Goal: Find specific page/section: Find specific page/section

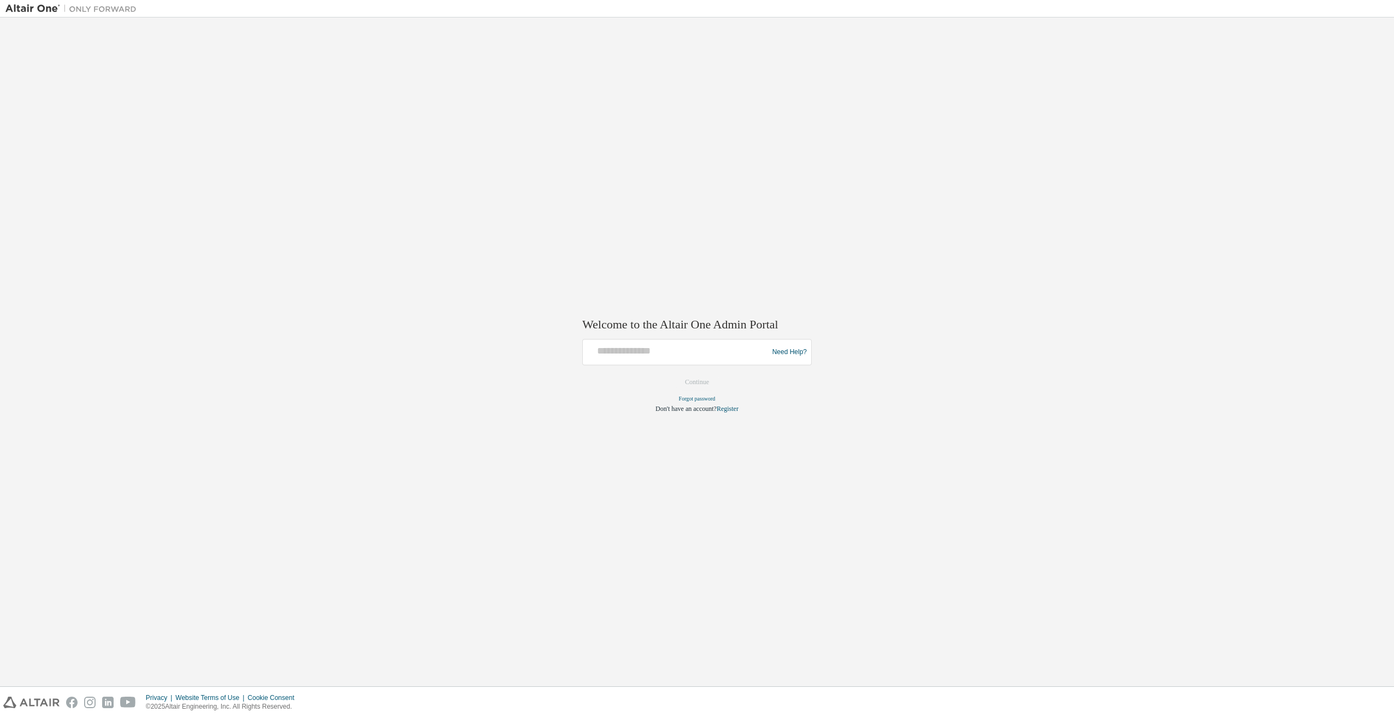
click at [206, 343] on div "Welcome to the Altair One Admin Portal Need Help? Please make sure that you pro…" at bounding box center [696, 352] width 1383 height 658
click at [701, 352] on input "text" at bounding box center [677, 350] width 180 height 16
type input "**********"
click at [687, 382] on button "Continue" at bounding box center [696, 382] width 47 height 16
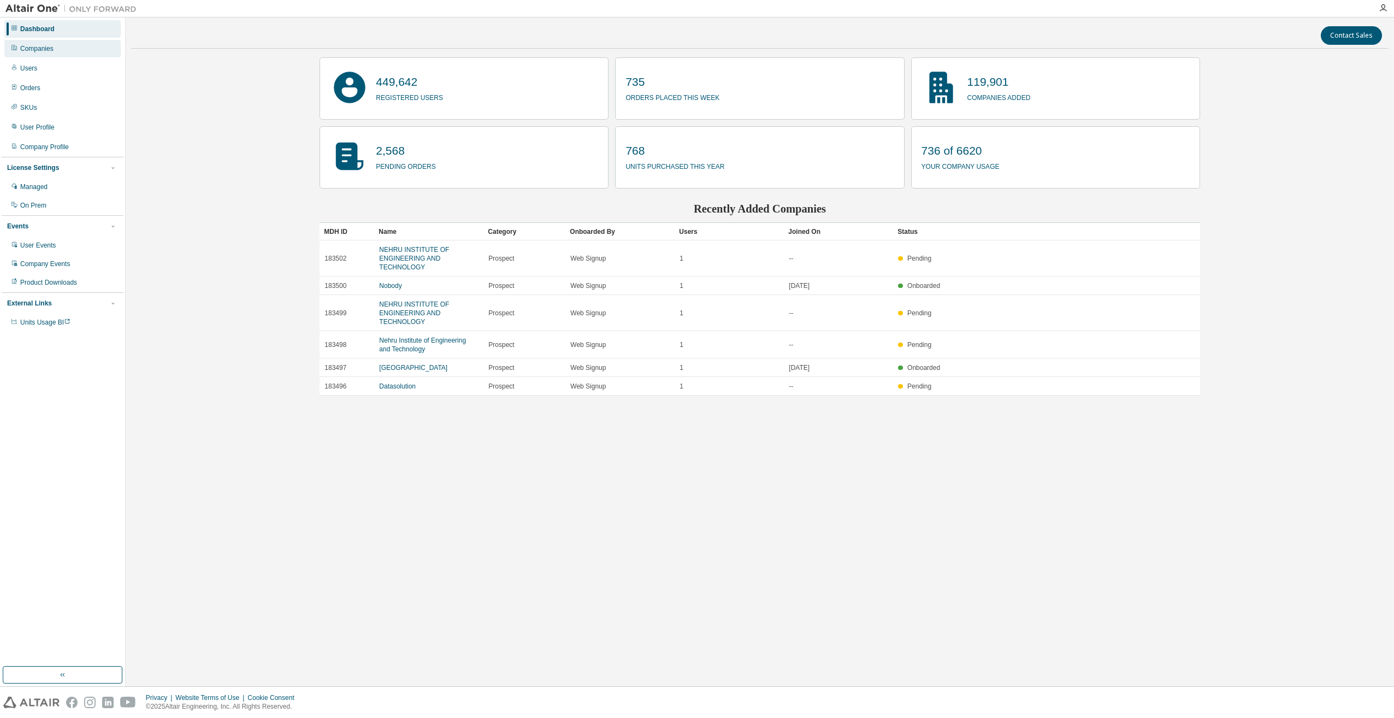
click at [32, 55] on div "Companies" at bounding box center [62, 48] width 116 height 17
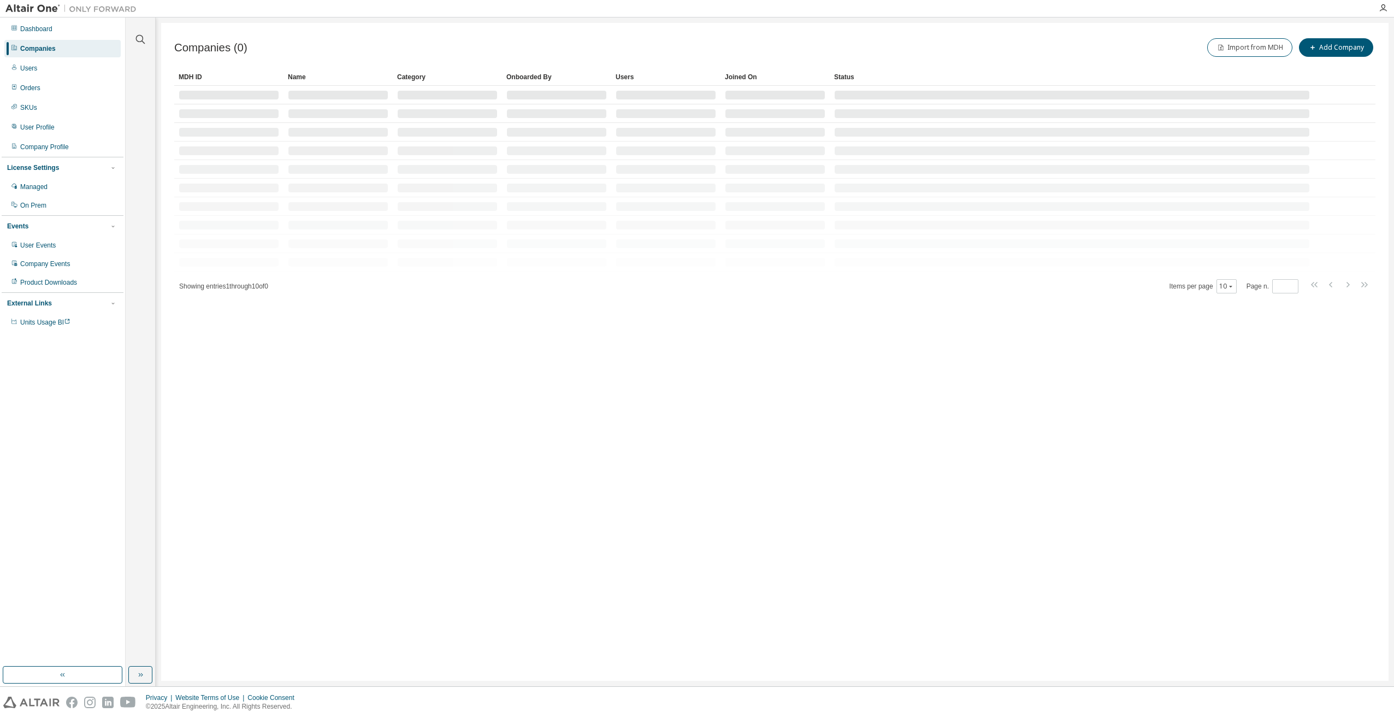
click at [133, 34] on div at bounding box center [140, 32] width 26 height 27
click at [138, 39] on icon "button" at bounding box center [140, 39] width 13 height 13
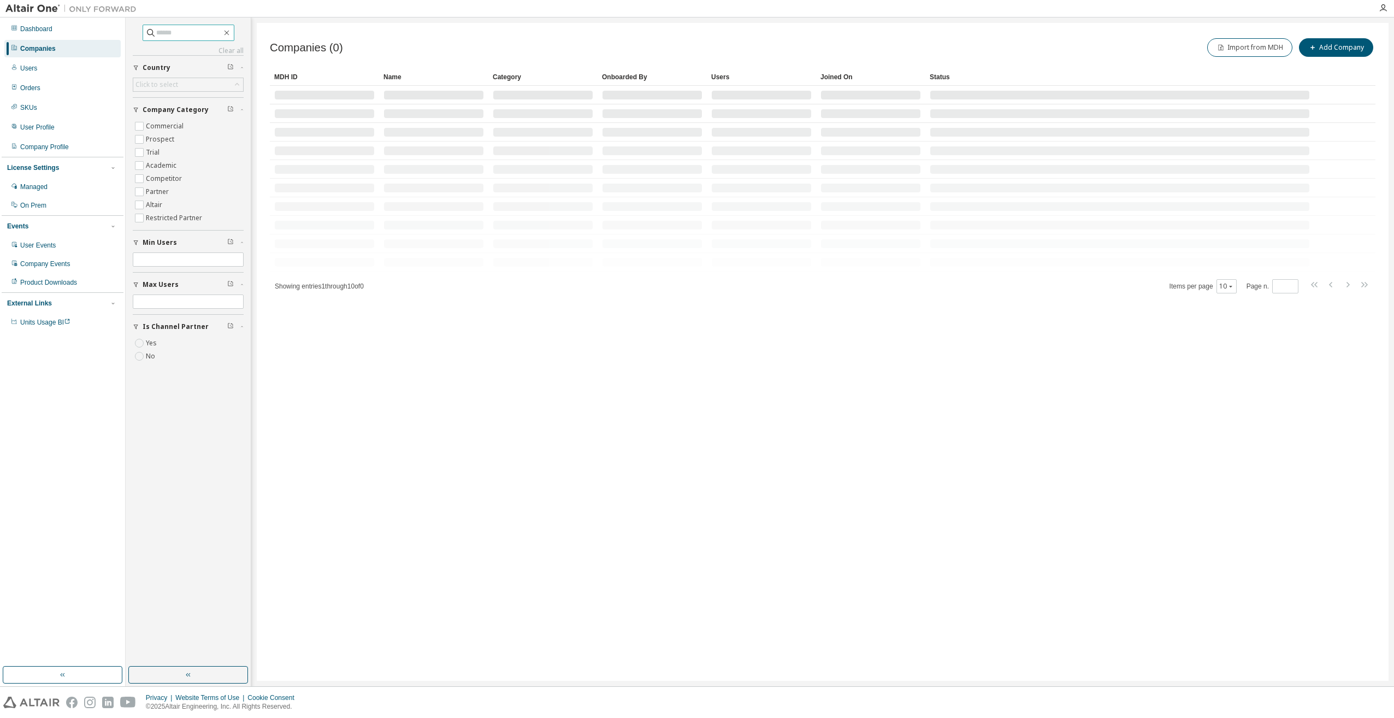
click at [156, 31] on input "text" at bounding box center [189, 32] width 66 height 11
paste input "*****"
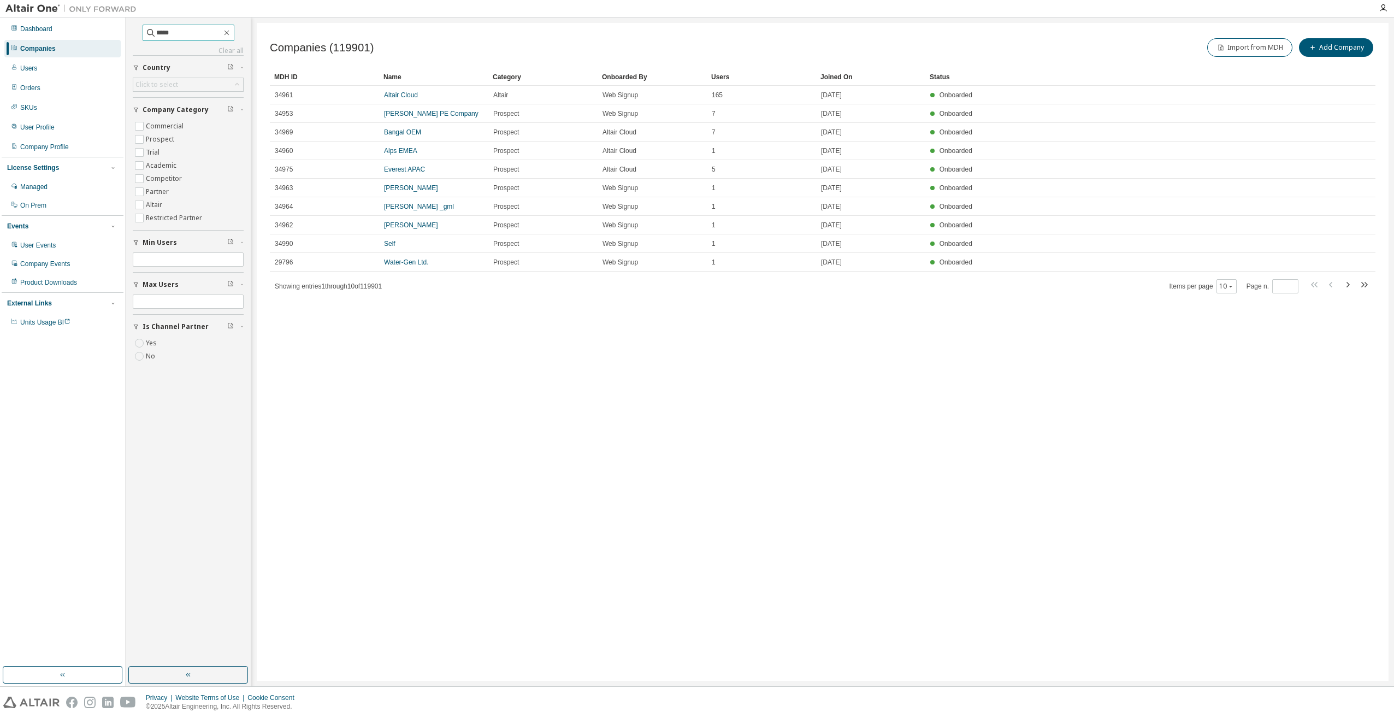
type input "*****"
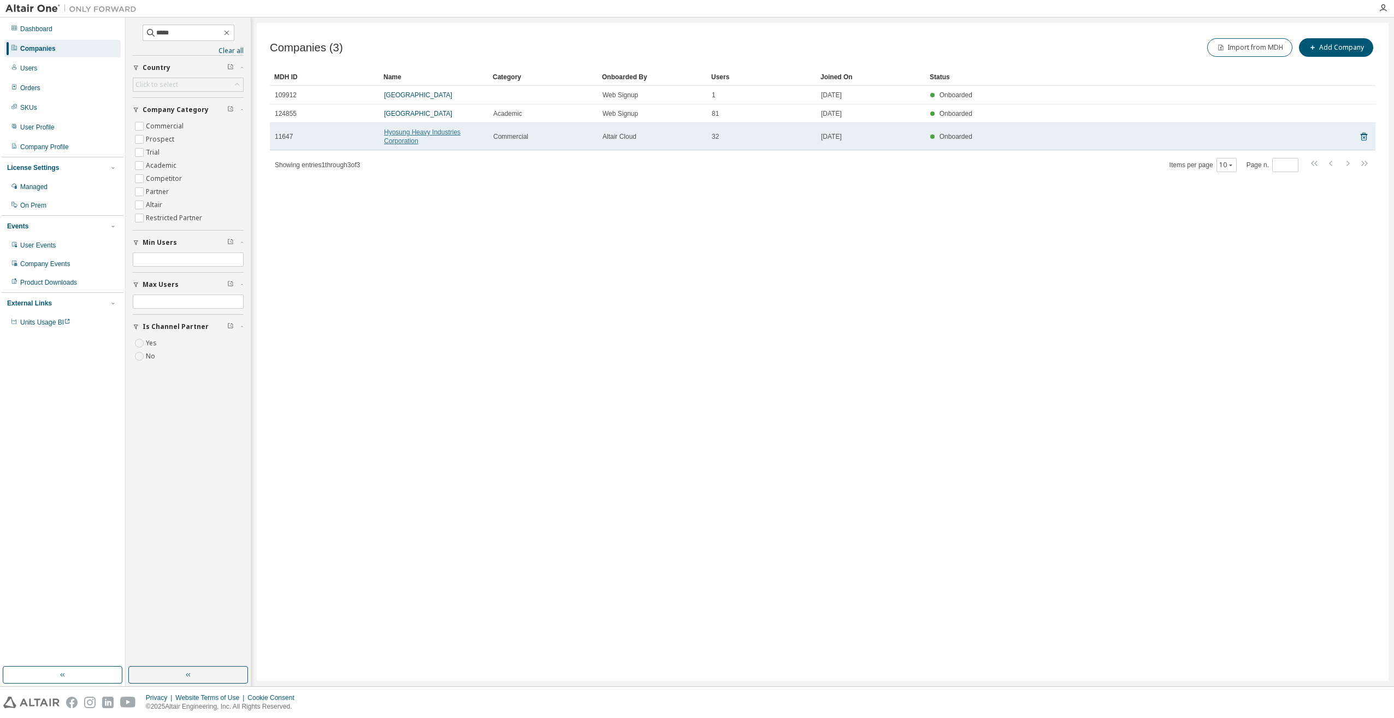
click at [423, 132] on link "Hyosung Heavy Industries Corporation" at bounding box center [422, 136] width 76 height 16
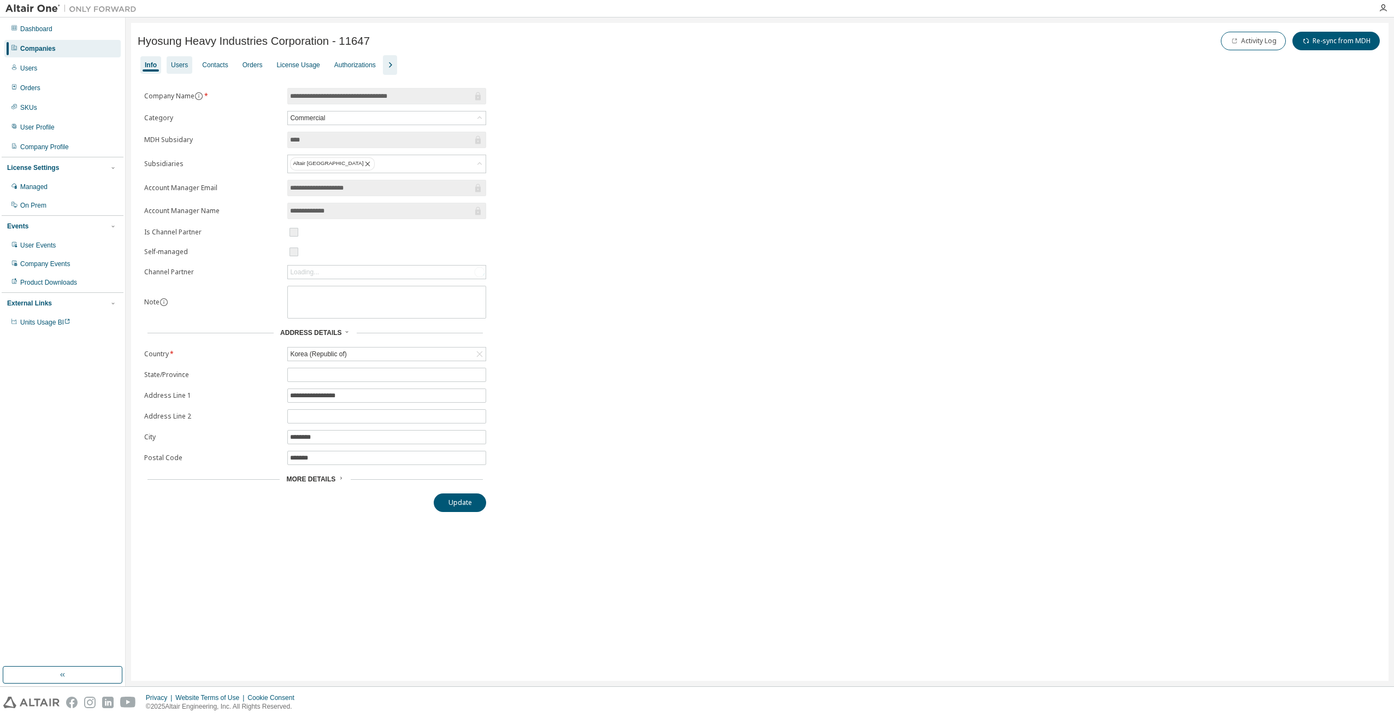
click at [174, 63] on div "Users" at bounding box center [179, 65] width 17 height 9
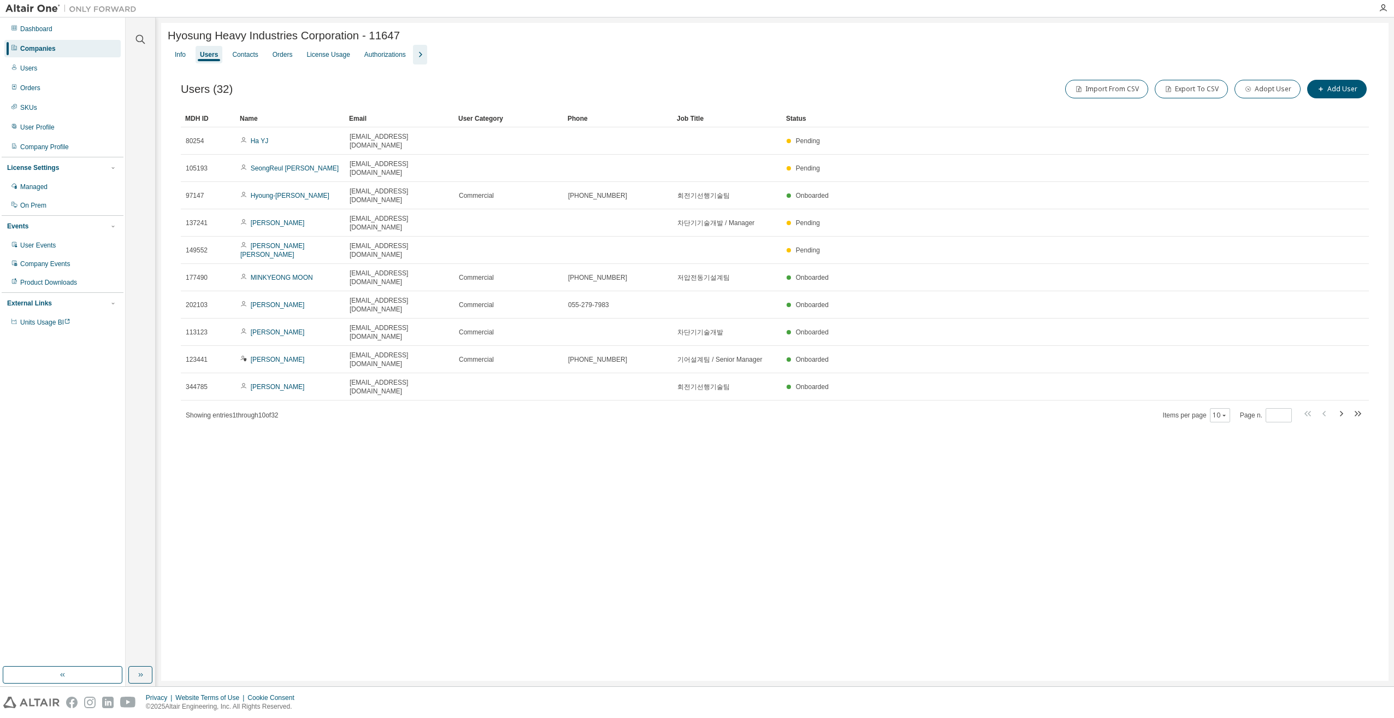
click at [413, 61] on icon "button" at bounding box center [419, 54] width 13 height 13
click at [479, 52] on div "Groups" at bounding box center [490, 54] width 30 height 17
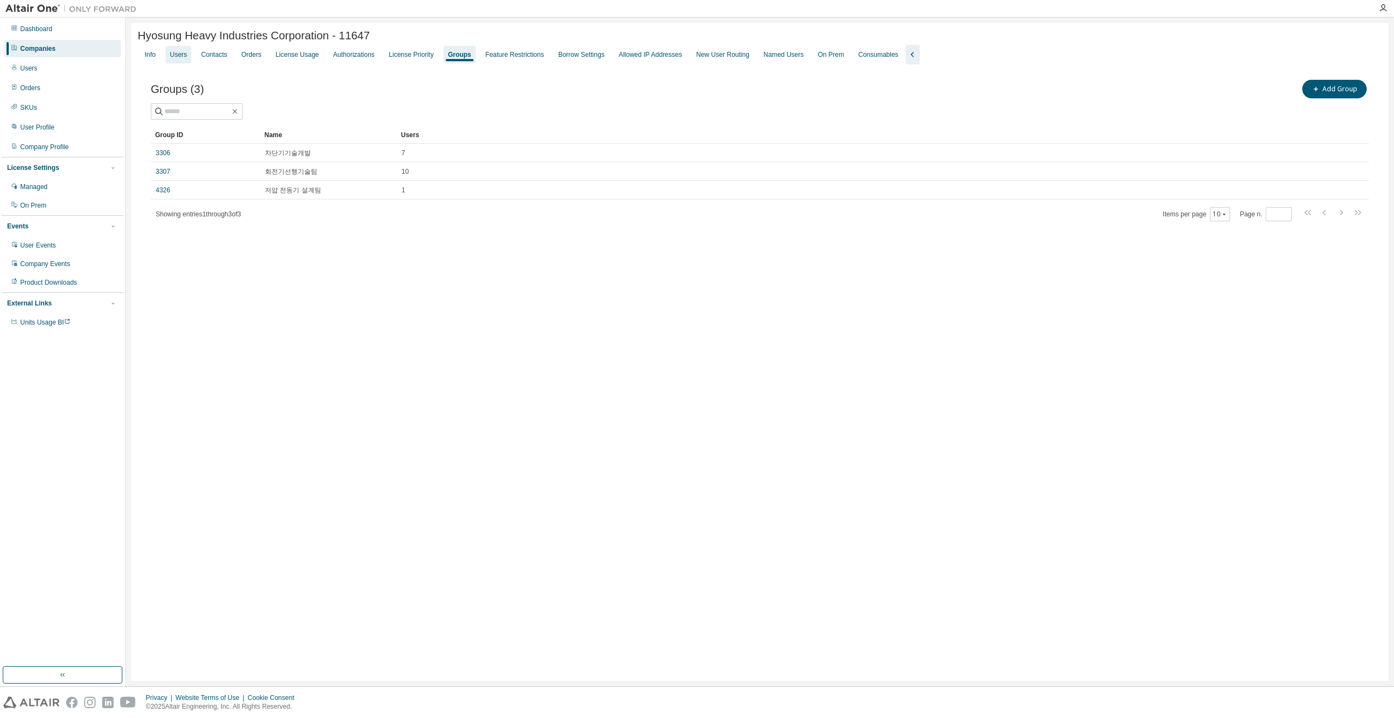
click at [186, 57] on div "Users" at bounding box center [178, 54] width 17 height 9
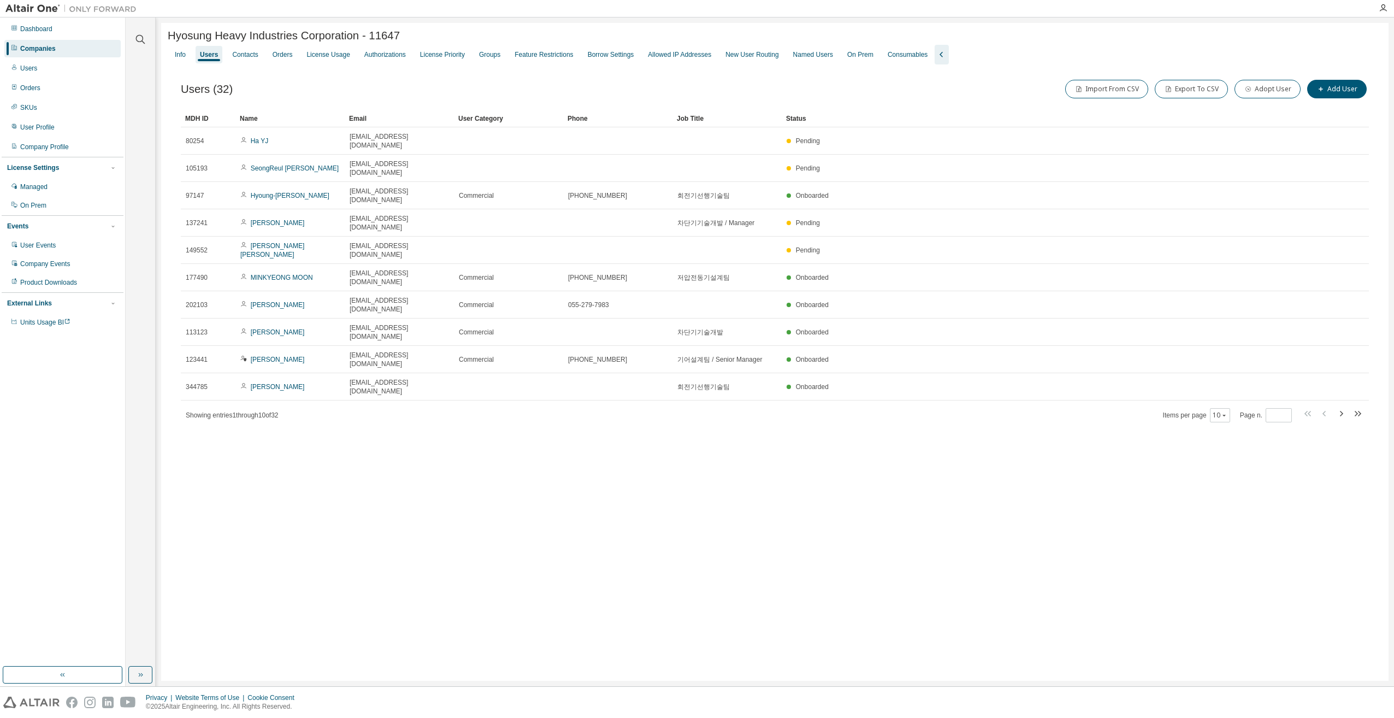
click at [386, 487] on div "Hyosung Heavy Industries Corporation - 11647 Clear Load Save Save As Field Oper…" at bounding box center [774, 352] width 1227 height 658
click at [1343, 411] on icon "button" at bounding box center [1341, 413] width 3 height 5
click at [1343, 407] on icon "button" at bounding box center [1340, 413] width 13 height 13
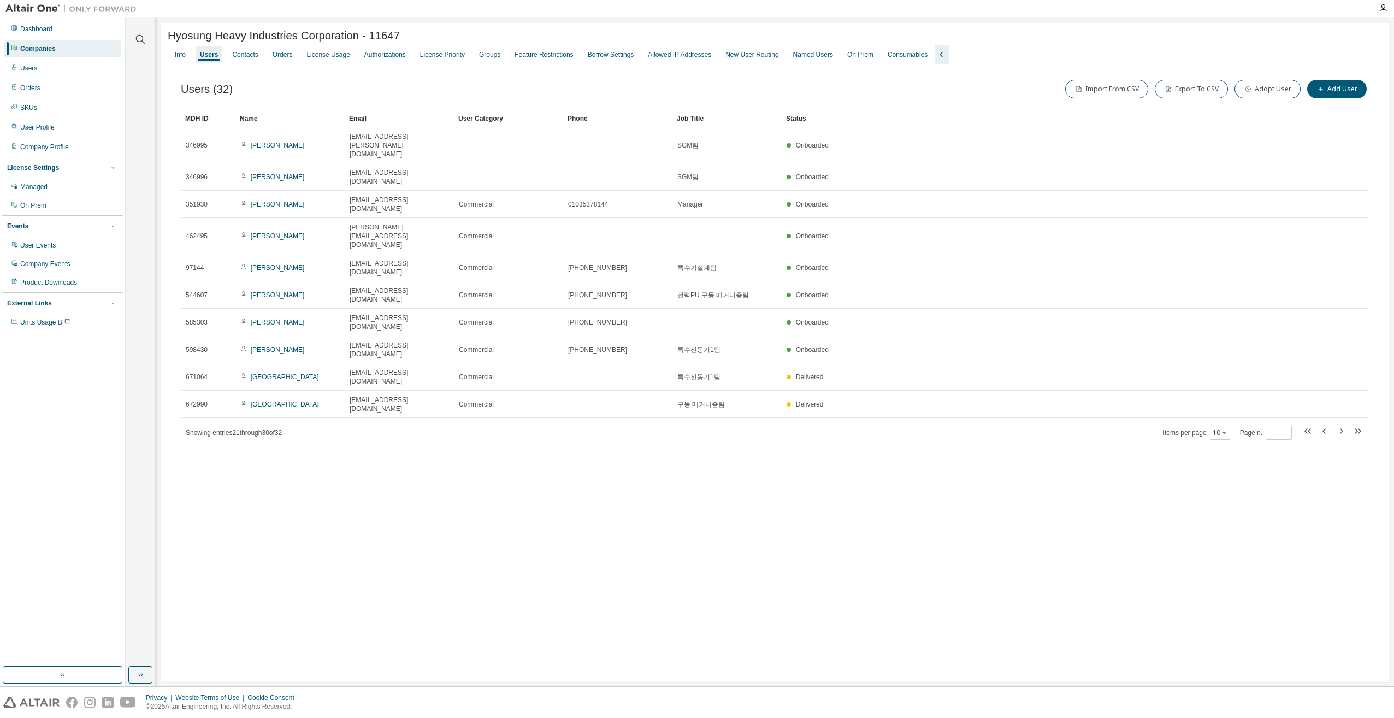
click at [1343, 428] on icon "button" at bounding box center [1341, 430] width 3 height 5
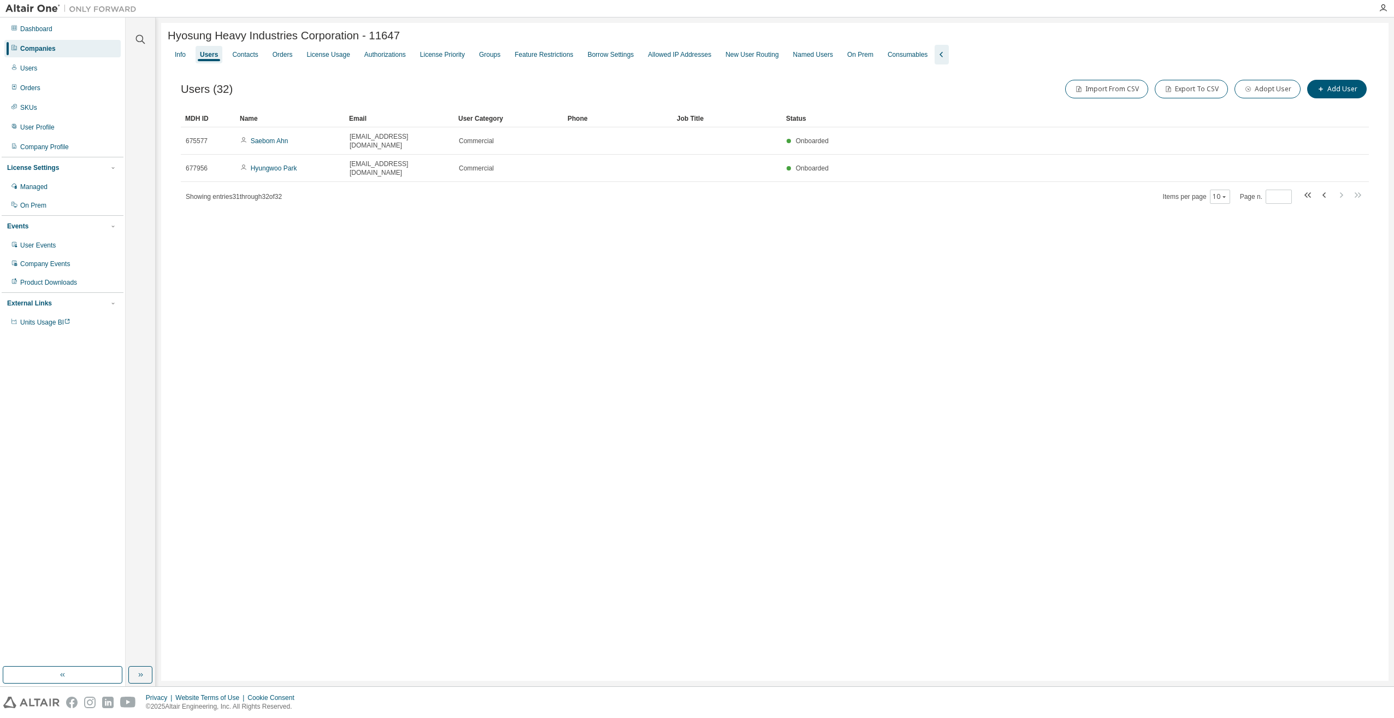
click at [1343, 328] on div "Hyosung Heavy Industries Corporation - 11647 Clear Load Save Save As Field Oper…" at bounding box center [774, 352] width 1227 height 658
click at [1307, 192] on icon "button" at bounding box center [1305, 194] width 3 height 5
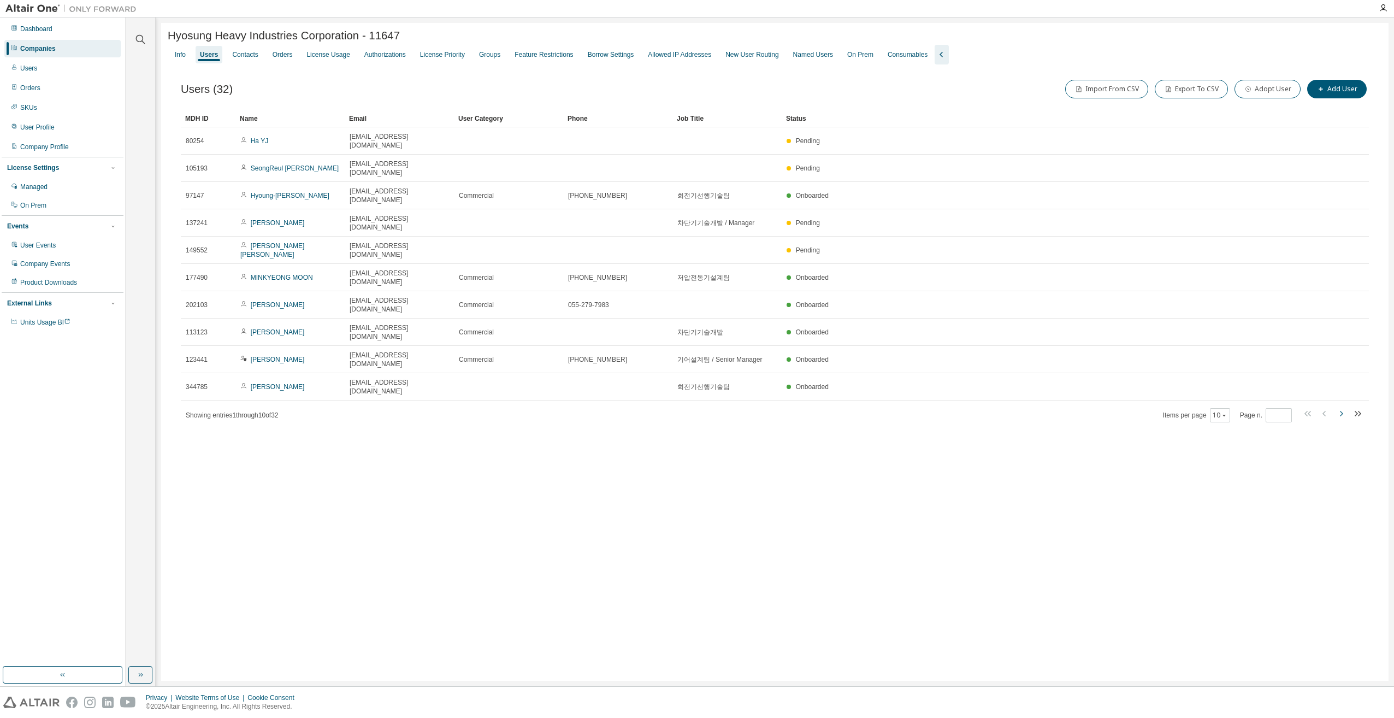
click at [1340, 407] on icon "button" at bounding box center [1340, 413] width 13 height 13
type input "*"
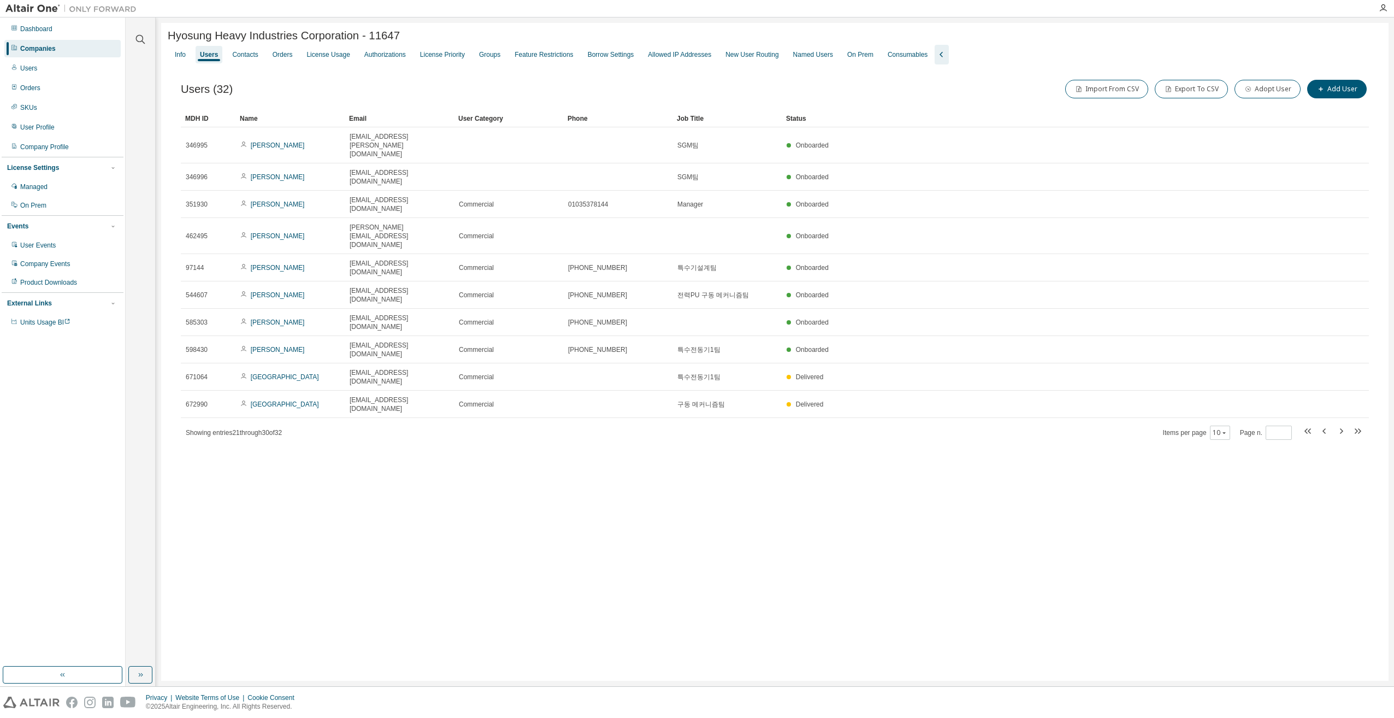
click at [405, 394] on div "Hyosung Heavy Industries Corporation - 11647 Clear Load Save Save As Field Oper…" at bounding box center [774, 352] width 1227 height 658
click at [428, 474] on div "Hyosung Heavy Industries Corporation - 11647 Clear Load Save Save As Field Oper…" at bounding box center [774, 352] width 1227 height 658
